Goal: Task Accomplishment & Management: Manage account settings

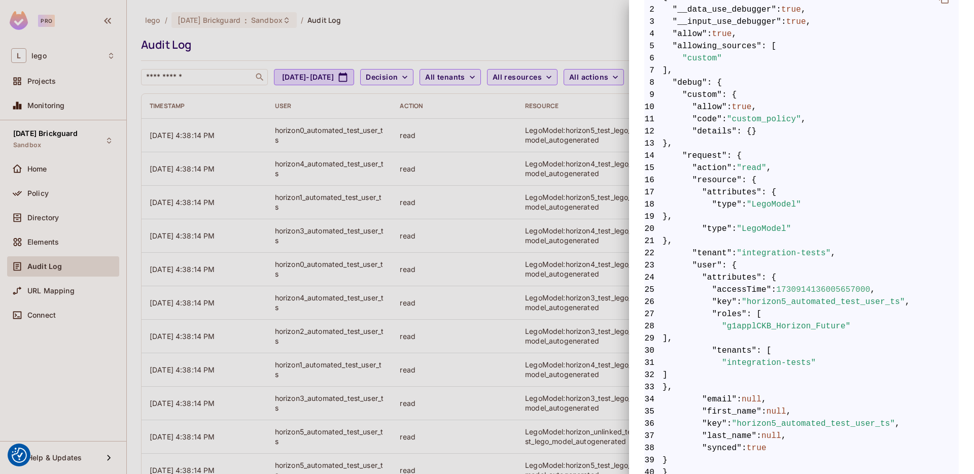
scroll to position [276, 0]
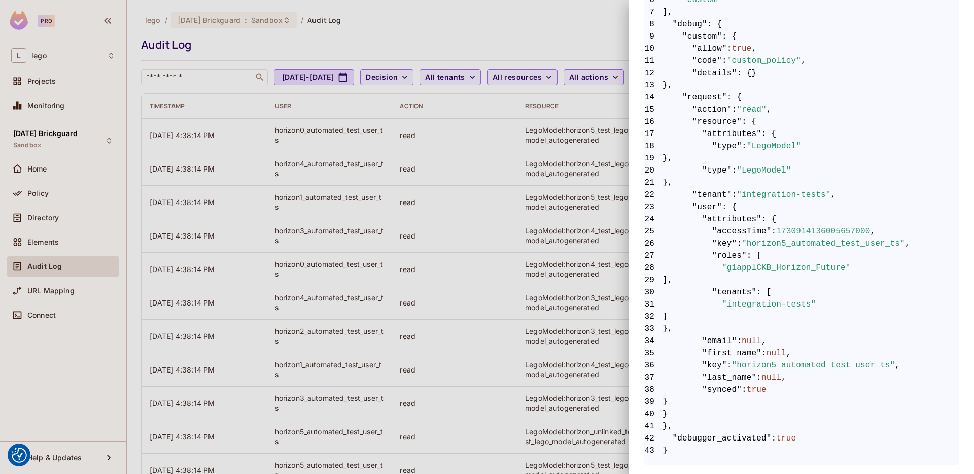
click at [544, 252] on div at bounding box center [487, 237] width 974 height 474
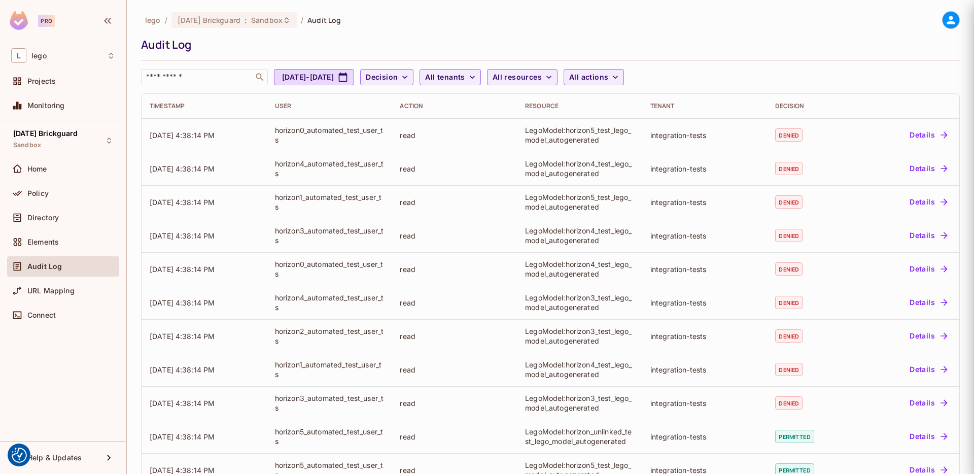
scroll to position [0, 0]
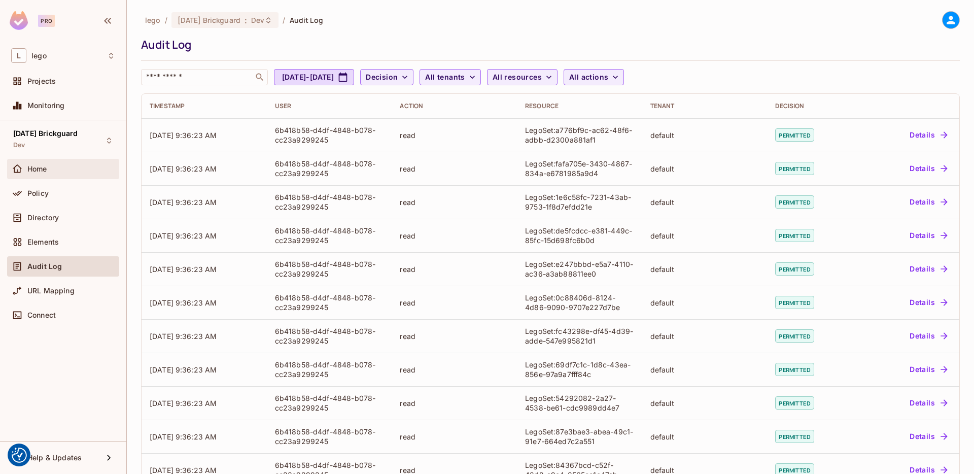
click at [38, 169] on span "Home" at bounding box center [37, 169] width 20 height 8
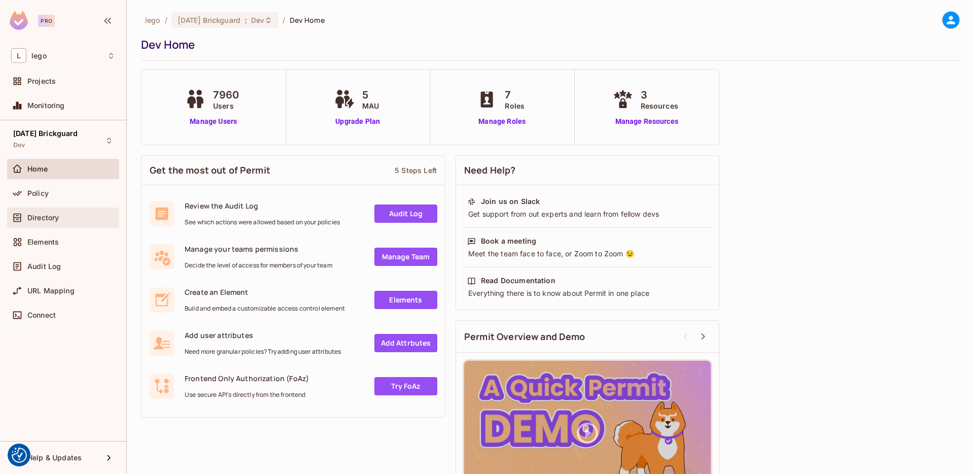
click at [50, 226] on div "Directory" at bounding box center [63, 217] width 112 height 20
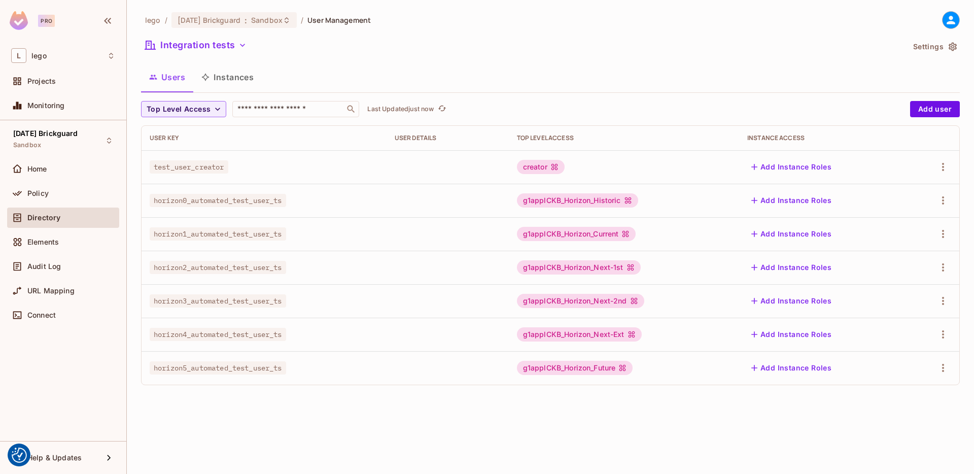
click at [225, 76] on button "Instances" at bounding box center [227, 76] width 68 height 25
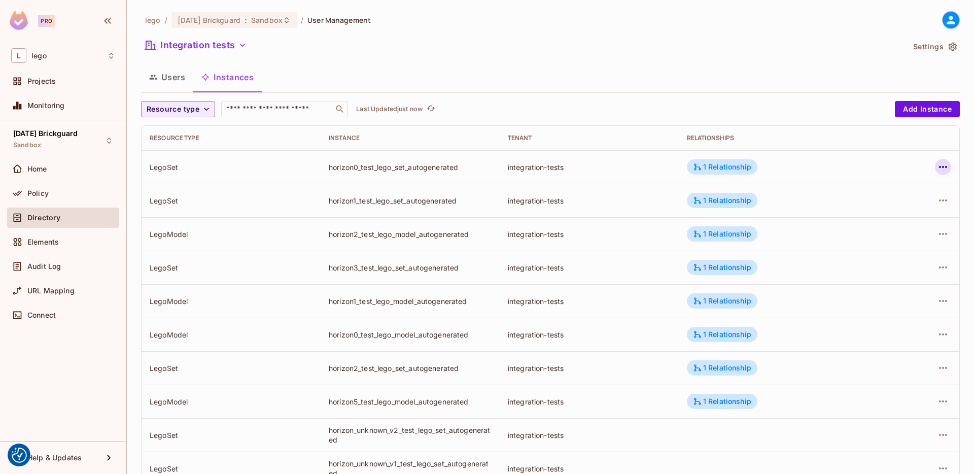
click at [938, 168] on icon "button" at bounding box center [943, 167] width 12 height 12
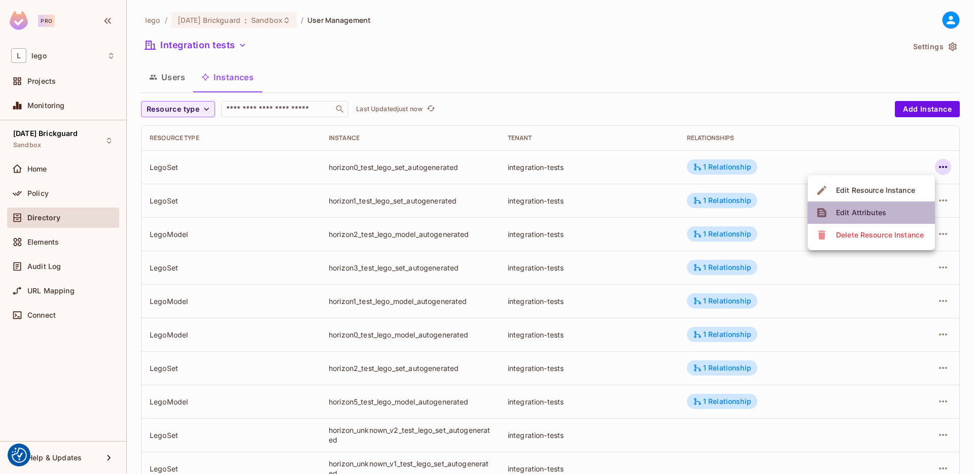
click at [869, 216] on div "Edit Attributes" at bounding box center [861, 212] width 50 height 10
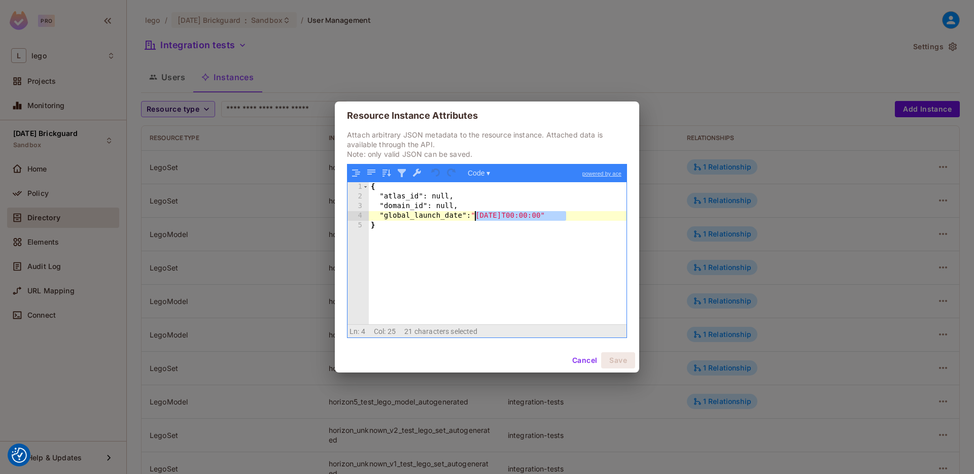
drag, startPoint x: 573, startPoint y: 212, endPoint x: 476, endPoint y: 215, distance: 97.4
click at [476, 215] on div "{ "atlas_id" : null, "domain_id" : null, "global_launch_date" : "2012-01-12T00:…" at bounding box center [498, 262] width 258 height 161
click at [586, 357] on button "Cancel" at bounding box center [584, 360] width 33 height 16
